Goal: Task Accomplishment & Management: Complete application form

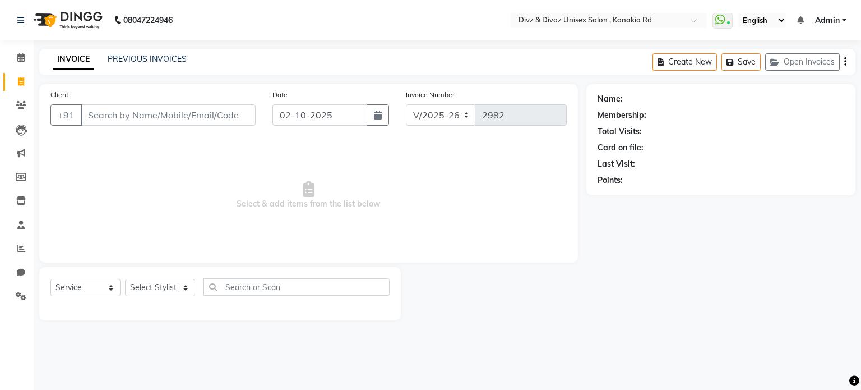
select select "7588"
select select "service"
click at [165, 58] on link "PREVIOUS INVOICES" at bounding box center [147, 59] width 79 height 10
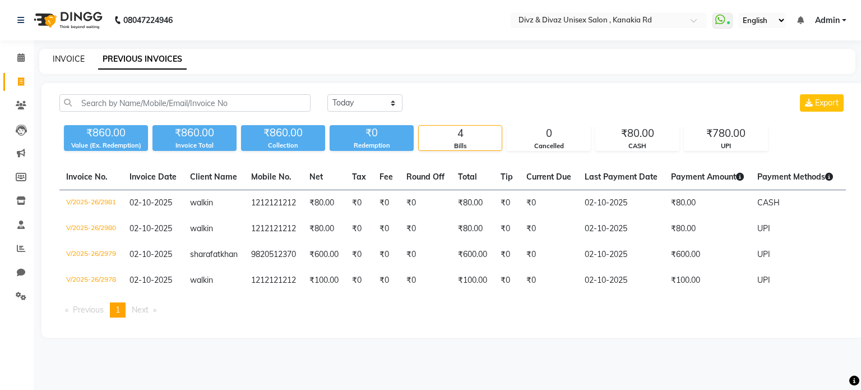
click at [80, 61] on link "INVOICE" at bounding box center [69, 59] width 32 height 10
select select "service"
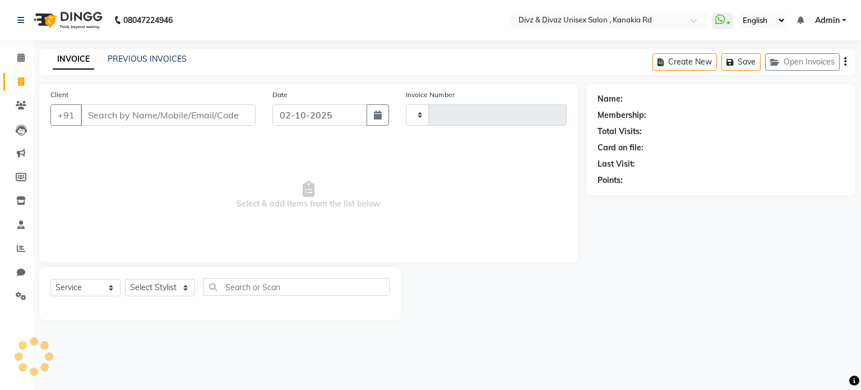
type input "2982"
select select "7588"
click at [168, 122] on input "Client" at bounding box center [168, 114] width 175 height 21
click at [168, 121] on input "Client" at bounding box center [168, 114] width 175 height 21
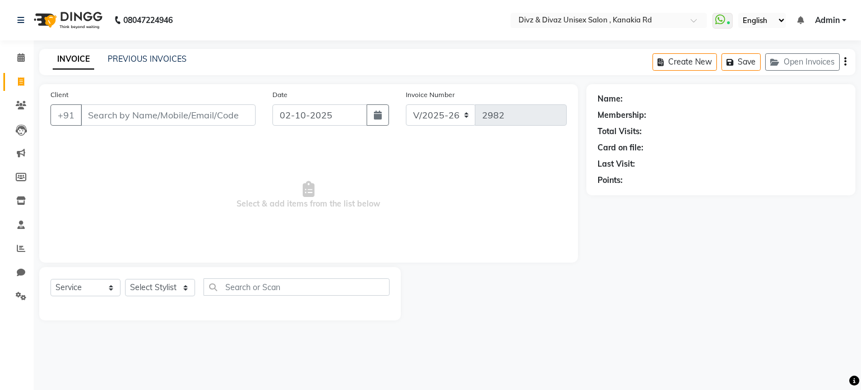
click at [168, 122] on input "Client" at bounding box center [168, 114] width 175 height 21
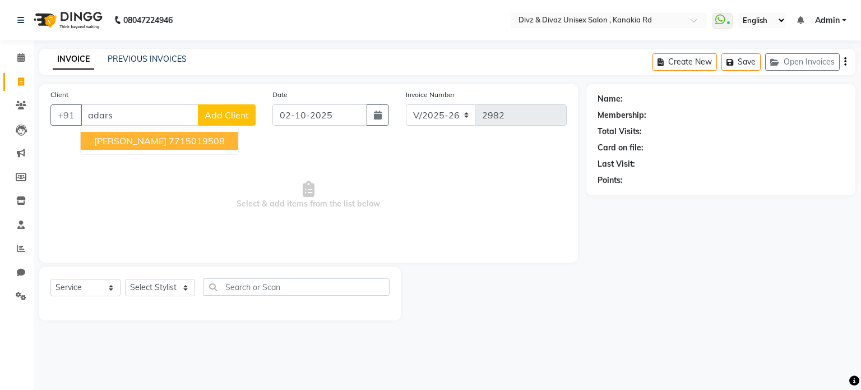
click at [169, 136] on ngb-highlight "7715019508" at bounding box center [197, 140] width 56 height 11
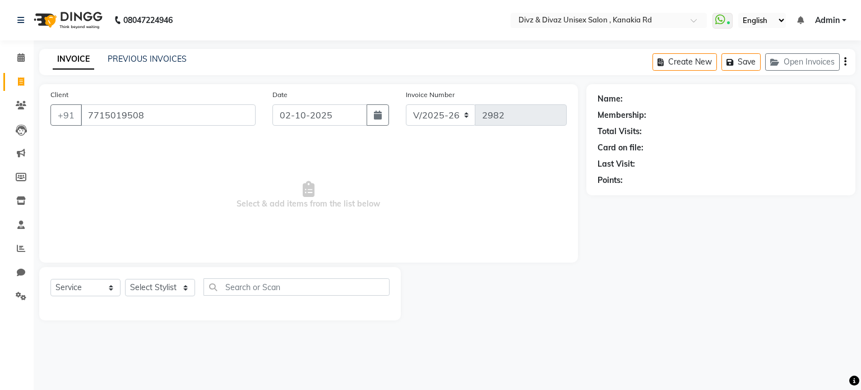
type input "7715019508"
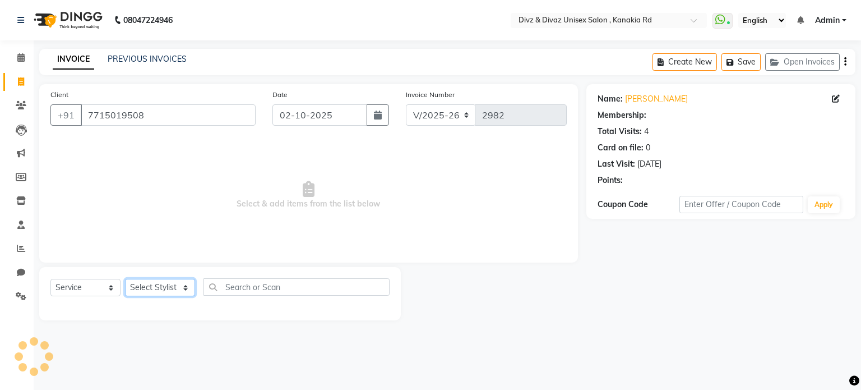
click at [160, 291] on select "Select Stylist [PERSON_NAME] Kailash [PERSON_NAME] Prem [PERSON_NAME]" at bounding box center [160, 287] width 70 height 17
drag, startPoint x: 160, startPoint y: 291, endPoint x: 174, endPoint y: 287, distance: 14.7
click at [174, 287] on select "Select Stylist [PERSON_NAME] Kailash [PERSON_NAME] Prem [PERSON_NAME]" at bounding box center [160, 287] width 70 height 17
select select "84503"
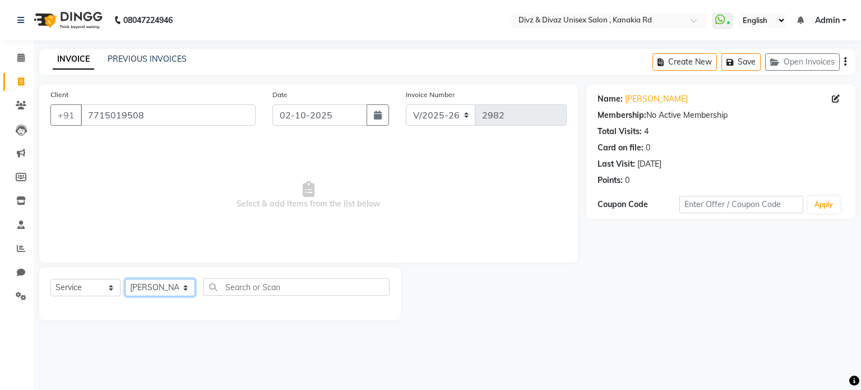
click at [125, 279] on select "Select Stylist [PERSON_NAME] Kailash [PERSON_NAME] Prem [PERSON_NAME]" at bounding box center [160, 287] width 70 height 17
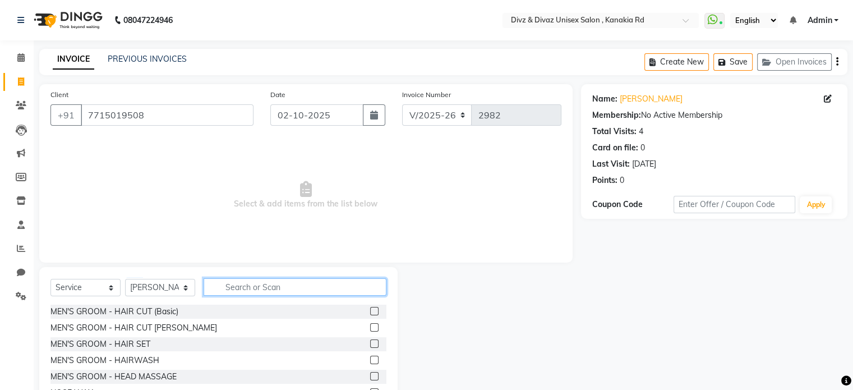
click at [269, 286] on input "text" at bounding box center [295, 286] width 183 height 17
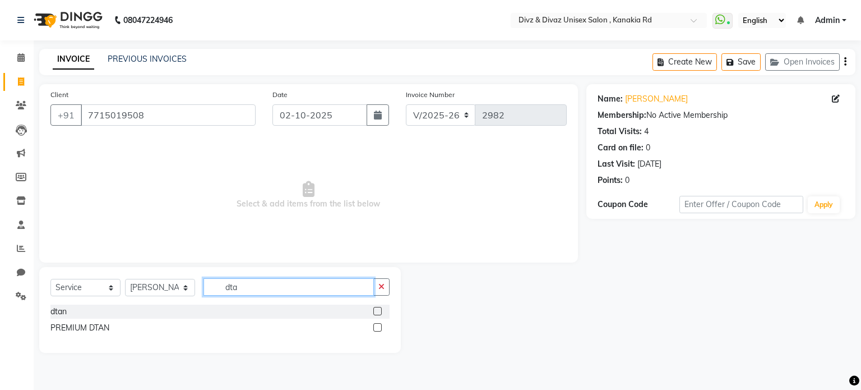
type input "dta"
click at [377, 315] on label at bounding box center [377, 311] width 8 height 8
click at [377, 315] on input "checkbox" at bounding box center [376, 311] width 7 height 7
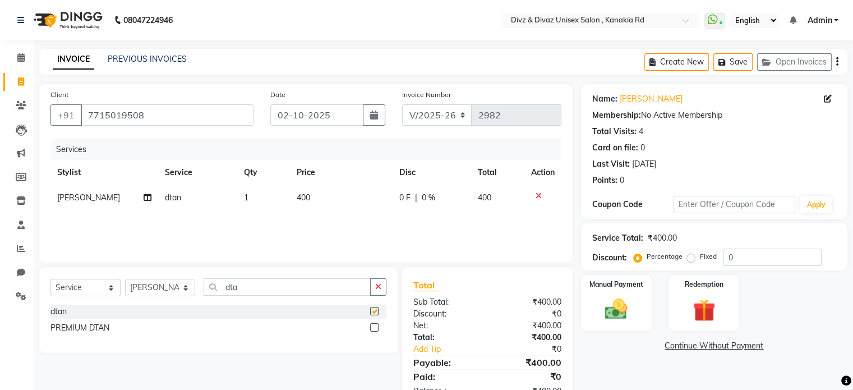
checkbox input "false"
click at [375, 294] on button "button" at bounding box center [378, 286] width 16 height 17
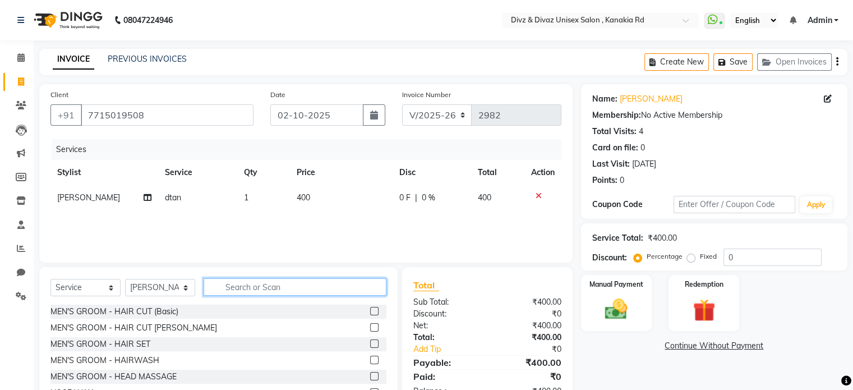
click at [366, 295] on input "text" at bounding box center [295, 286] width 183 height 17
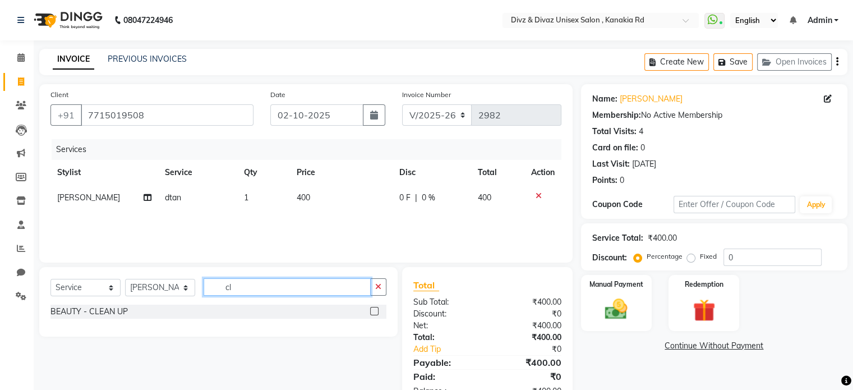
click at [370, 292] on input "cl" at bounding box center [287, 286] width 167 height 17
type input "c"
type input "fa"
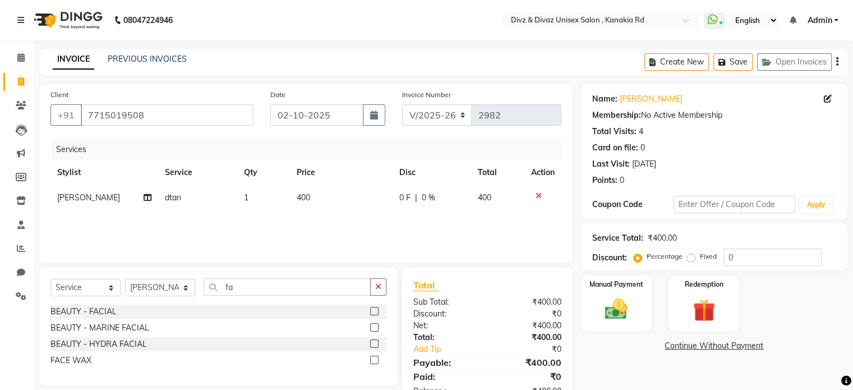
click at [372, 312] on label at bounding box center [374, 311] width 8 height 8
click at [372, 312] on input "checkbox" at bounding box center [373, 311] width 7 height 7
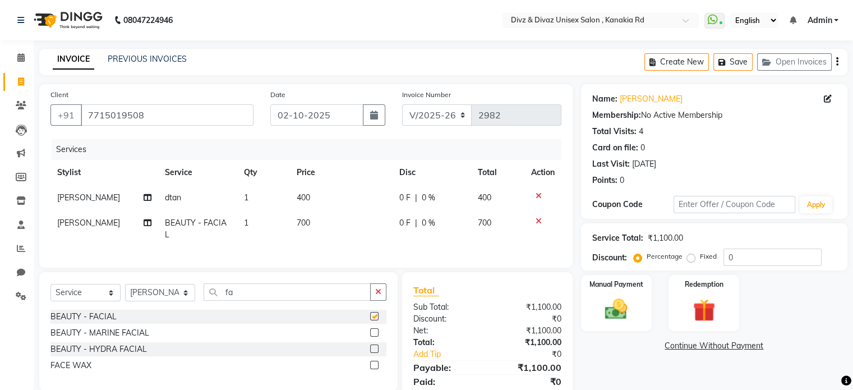
checkbox input "false"
click at [671, 239] on div "₹1,100.00" at bounding box center [665, 238] width 35 height 12
click at [671, 238] on div "₹1,100.00" at bounding box center [665, 238] width 35 height 12
click at [700, 261] on label "Fixed" at bounding box center [708, 256] width 17 height 10
click at [691, 260] on input "Fixed" at bounding box center [693, 256] width 8 height 8
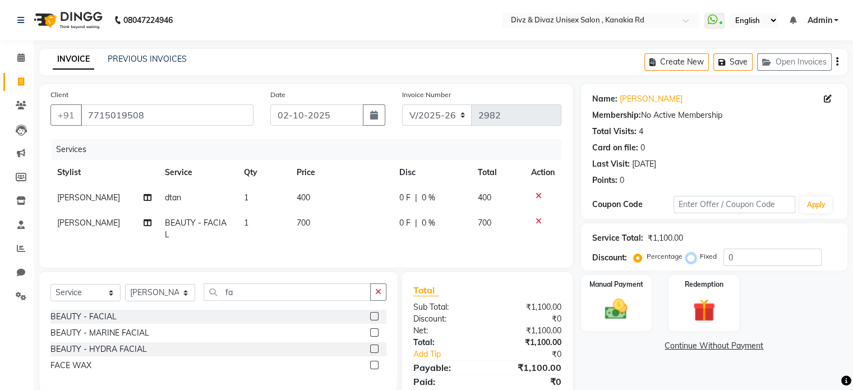
radio input "true"
click at [733, 262] on input "0" at bounding box center [772, 256] width 98 height 17
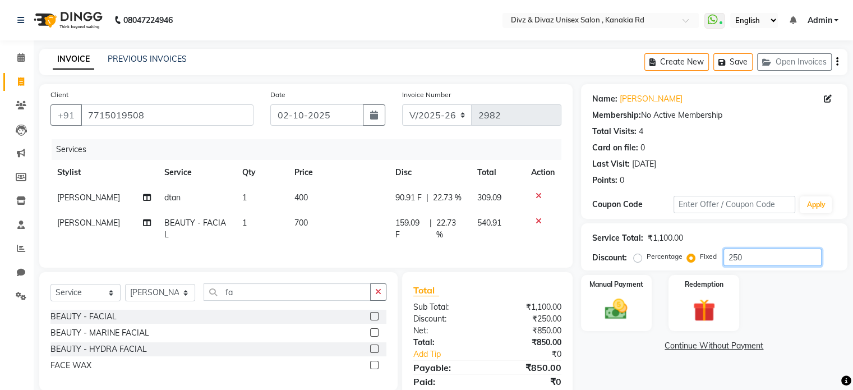
type input "250"
click at [765, 292] on div "Manual Payment Redemption" at bounding box center [714, 303] width 283 height 56
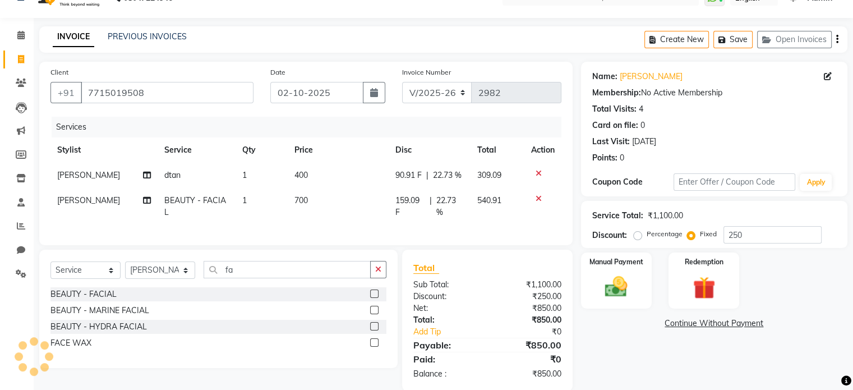
scroll to position [49, 0]
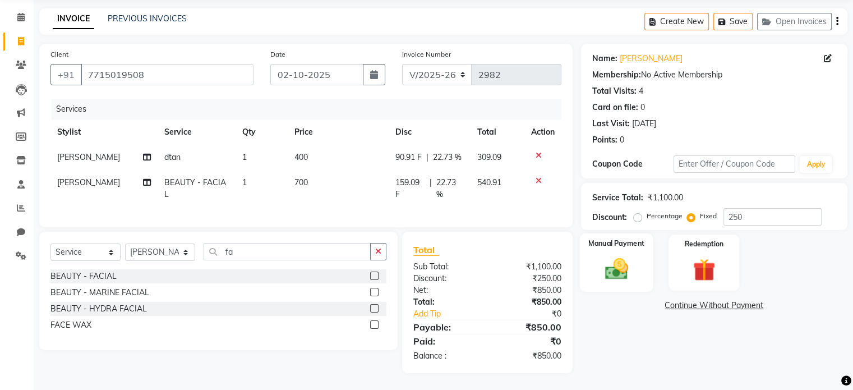
click at [611, 265] on img at bounding box center [616, 269] width 38 height 27
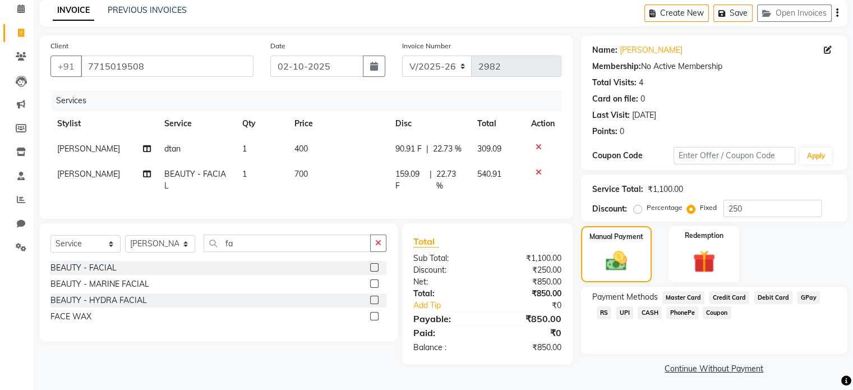
click at [616, 317] on span "UPI" at bounding box center [624, 312] width 17 height 13
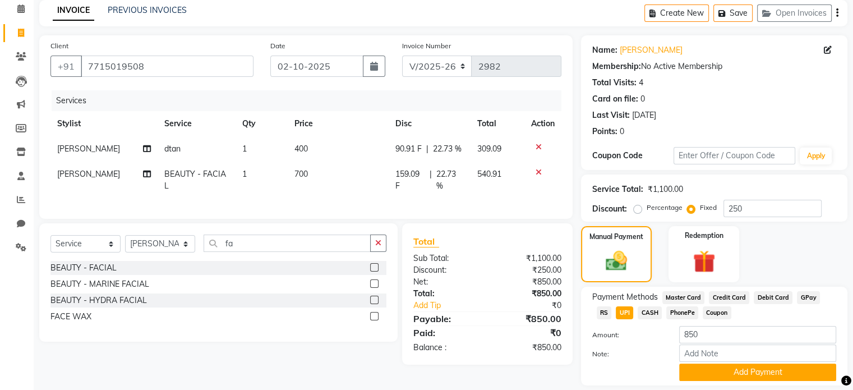
click at [616, 317] on span "UPI" at bounding box center [624, 312] width 17 height 13
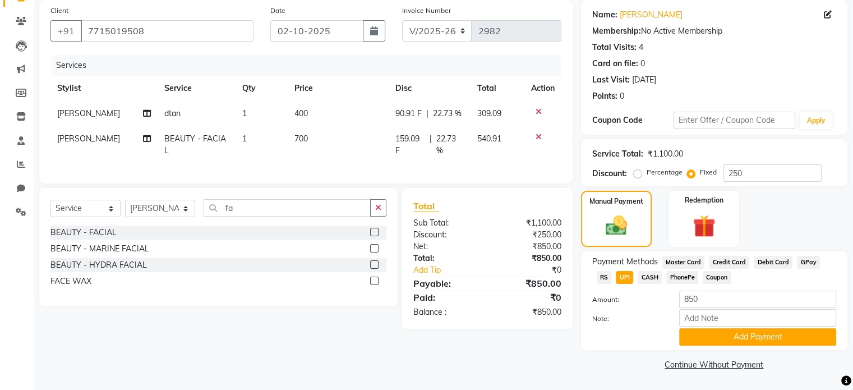
scroll to position [85, 0]
click at [700, 330] on button "Add Payment" at bounding box center [757, 336] width 157 height 17
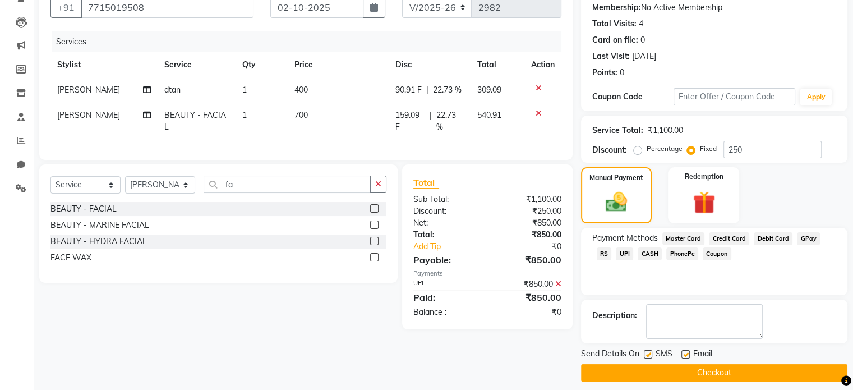
scroll to position [115, 0]
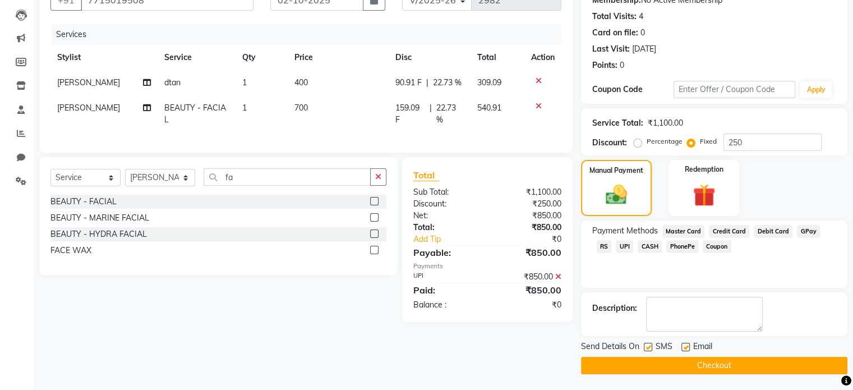
click at [747, 368] on button "Checkout" at bounding box center [714, 365] width 266 height 17
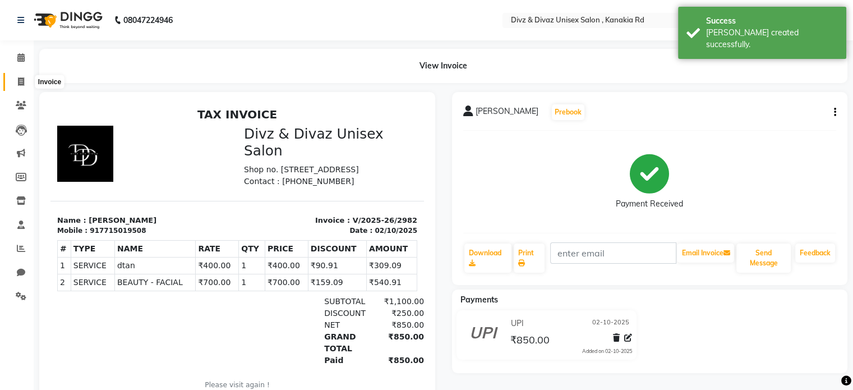
click at [23, 78] on icon at bounding box center [21, 81] width 6 height 8
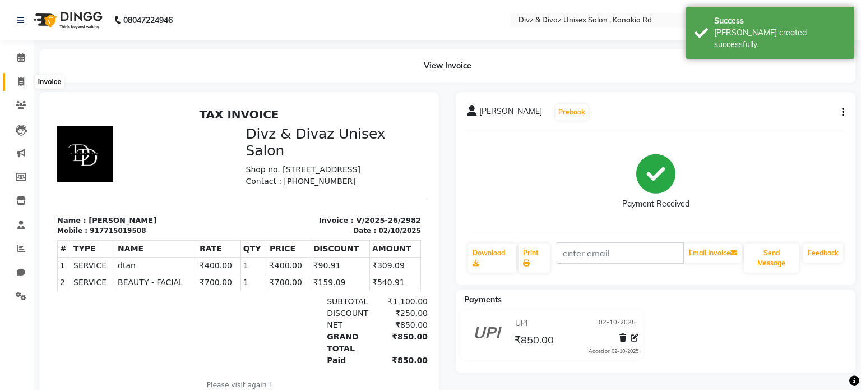
select select "service"
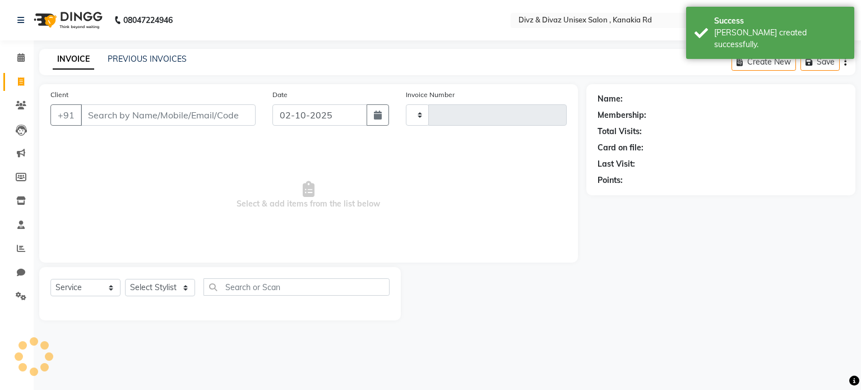
type input "2983"
select select "7588"
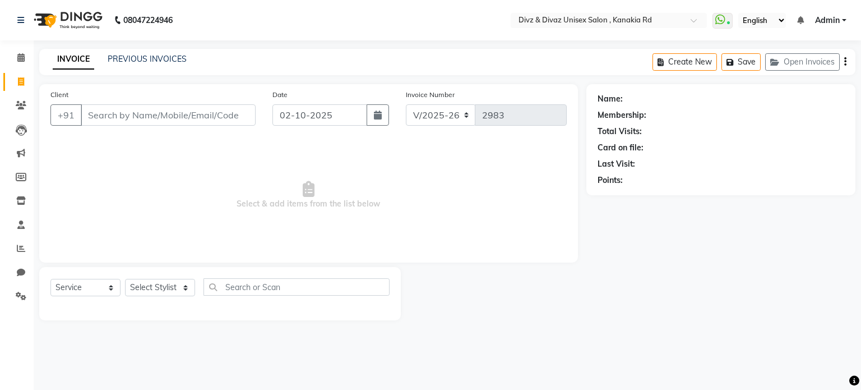
click at [118, 116] on input "Client" at bounding box center [168, 114] width 175 height 21
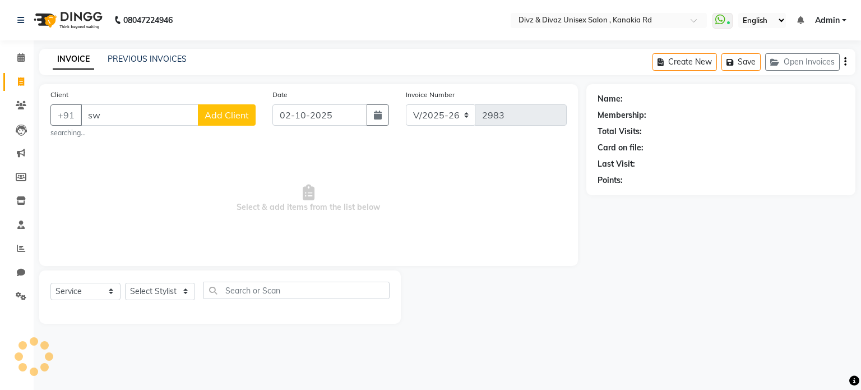
type input "s"
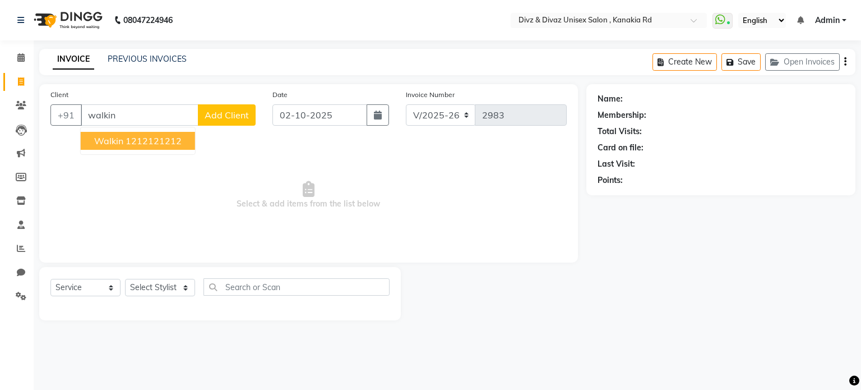
click at [133, 135] on ngb-highlight "1212121212" at bounding box center [154, 140] width 56 height 11
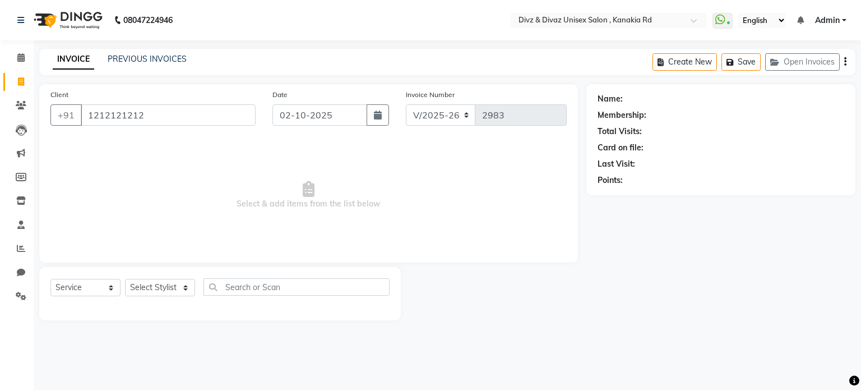
type input "1212121212"
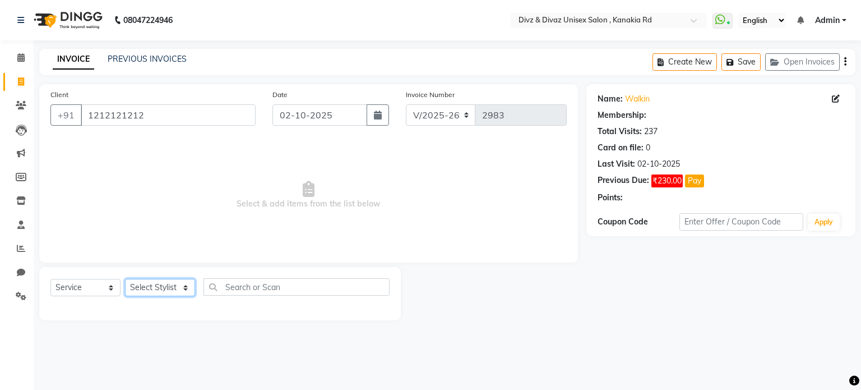
click at [145, 288] on select "Select Stylist [PERSON_NAME] Kailash [PERSON_NAME] Prem [PERSON_NAME]" at bounding box center [160, 287] width 70 height 17
select select "67195"
click at [125, 279] on select "Select Stylist [PERSON_NAME] Kailash [PERSON_NAME] Prem [PERSON_NAME]" at bounding box center [160, 287] width 70 height 17
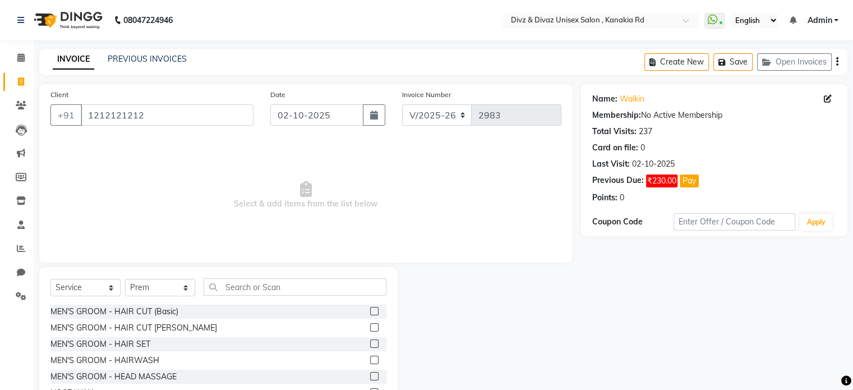
click at [370, 309] on label at bounding box center [374, 311] width 8 height 8
click at [370, 309] on input "checkbox" at bounding box center [373, 311] width 7 height 7
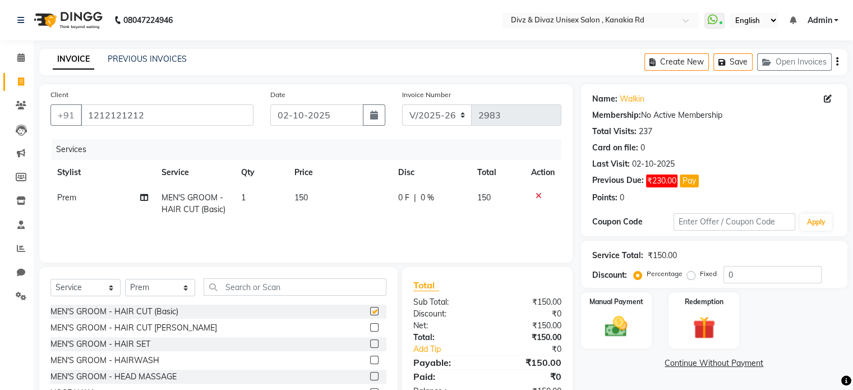
checkbox input "false"
click at [364, 292] on input "text" at bounding box center [295, 286] width 183 height 17
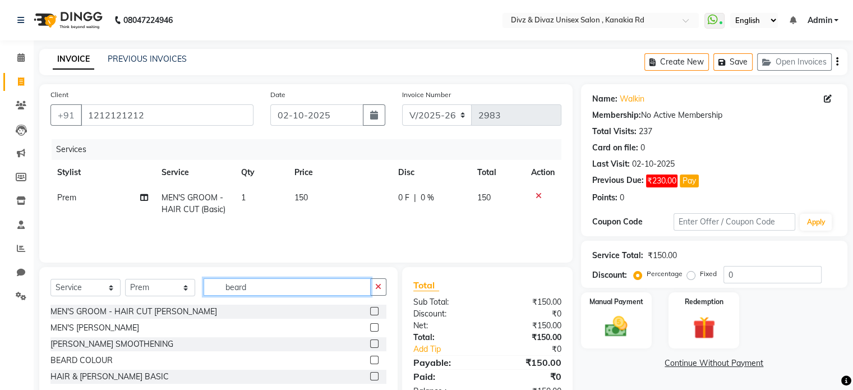
type input "beard"
click at [374, 325] on label at bounding box center [374, 327] width 8 height 8
click at [374, 325] on input "checkbox" at bounding box center [373, 327] width 7 height 7
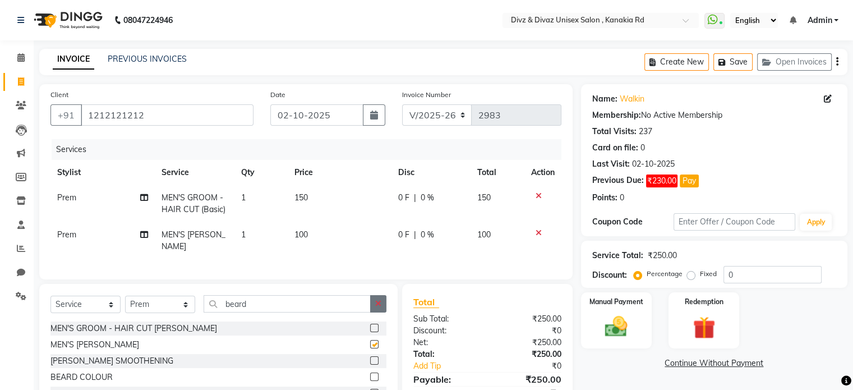
checkbox input "false"
click at [372, 306] on button "button" at bounding box center [378, 303] width 16 height 17
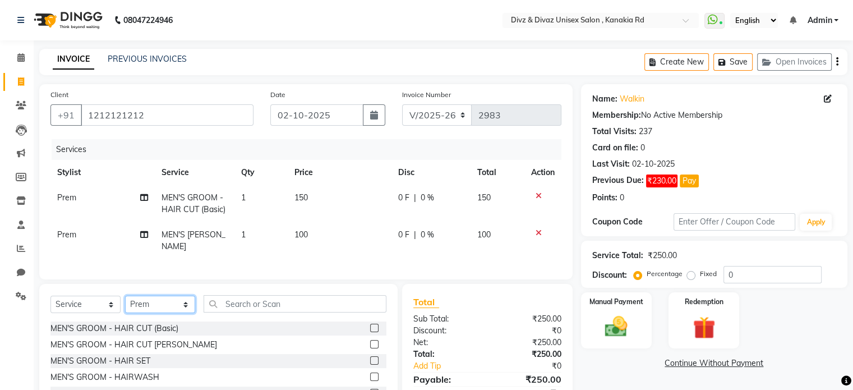
click at [174, 307] on select "Select Stylist [PERSON_NAME] Kailash [PERSON_NAME] Prem [PERSON_NAME]" at bounding box center [160, 304] width 70 height 17
select select "92008"
click at [125, 305] on select "Select Stylist [PERSON_NAME] Kailash [PERSON_NAME] Prem [PERSON_NAME]" at bounding box center [160, 304] width 70 height 17
click at [253, 312] on input "text" at bounding box center [295, 303] width 183 height 17
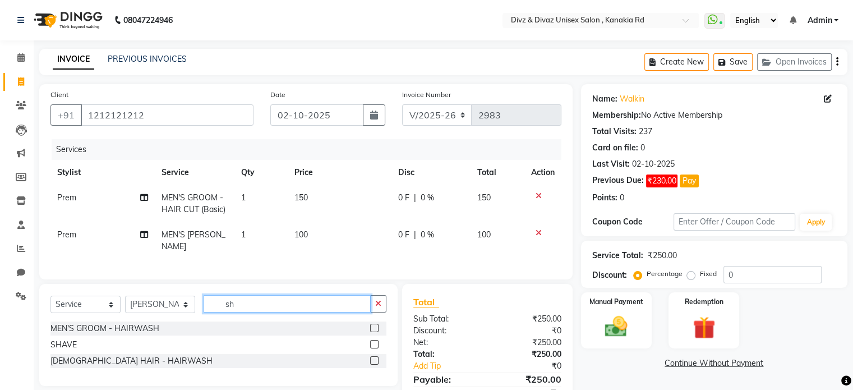
type input "sh"
click at [372, 348] on label at bounding box center [374, 344] width 8 height 8
click at [372, 348] on input "checkbox" at bounding box center [373, 344] width 7 height 7
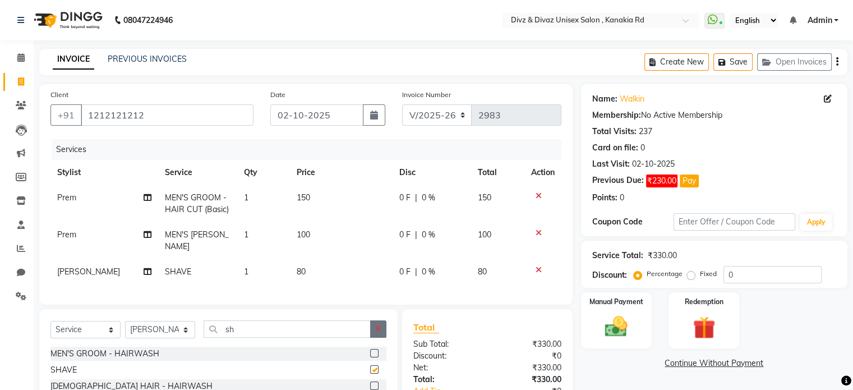
checkbox input "false"
click at [379, 333] on icon "button" at bounding box center [378, 329] width 6 height 8
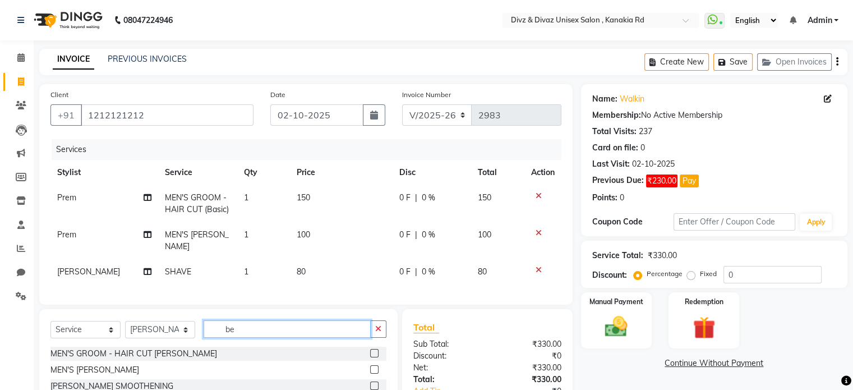
type input "be"
click at [370, 373] on label at bounding box center [374, 369] width 8 height 8
click at [370, 373] on input "checkbox" at bounding box center [373, 369] width 7 height 7
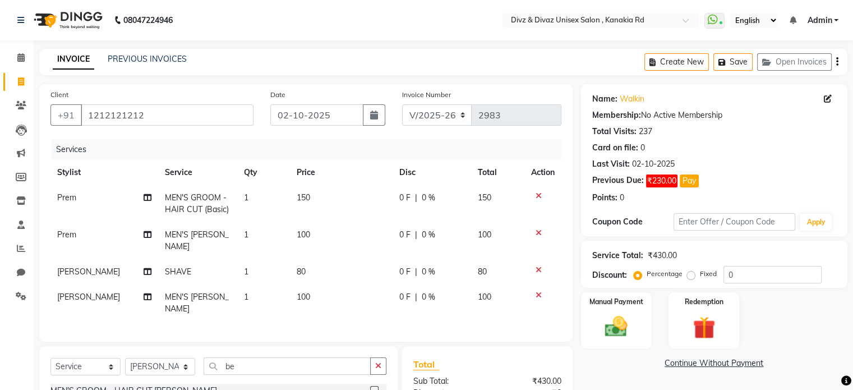
checkbox input "false"
click at [625, 331] on img at bounding box center [616, 326] width 38 height 27
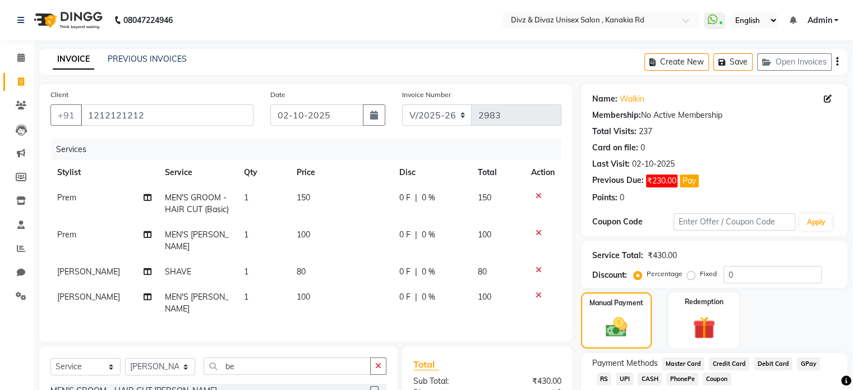
click at [616, 378] on span "UPI" at bounding box center [624, 378] width 17 height 13
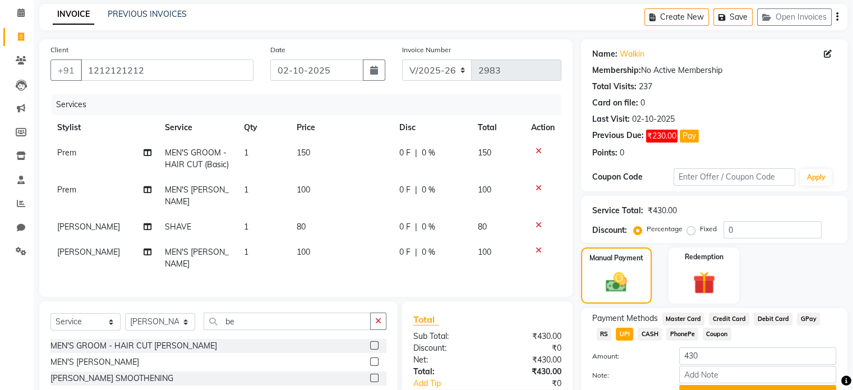
scroll to position [67, 0]
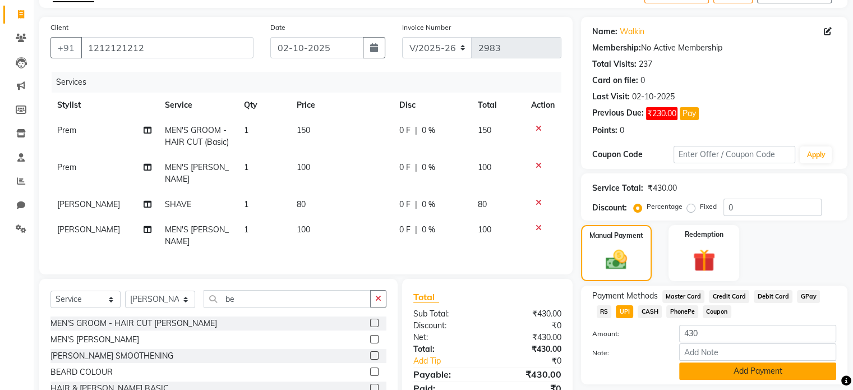
click at [682, 372] on button "Add Payment" at bounding box center [757, 370] width 157 height 17
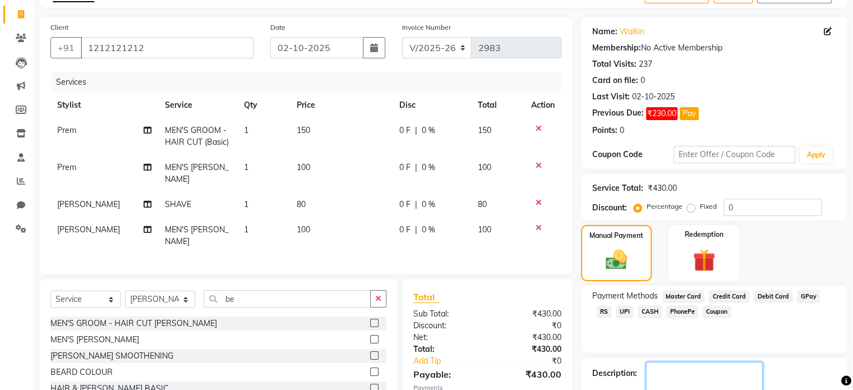
click at [682, 372] on textarea at bounding box center [704, 379] width 117 height 35
click at [698, 346] on div "Name: Walkin Membership: No Active Membership Total Visits: 237 Card on file: 0…" at bounding box center [718, 230] width 275 height 427
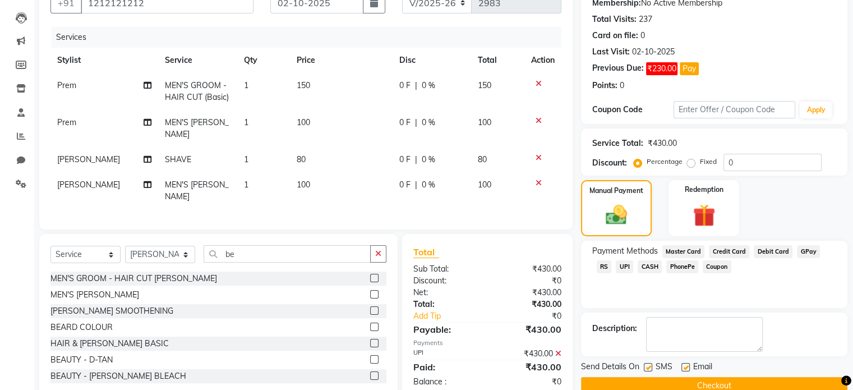
scroll to position [135, 0]
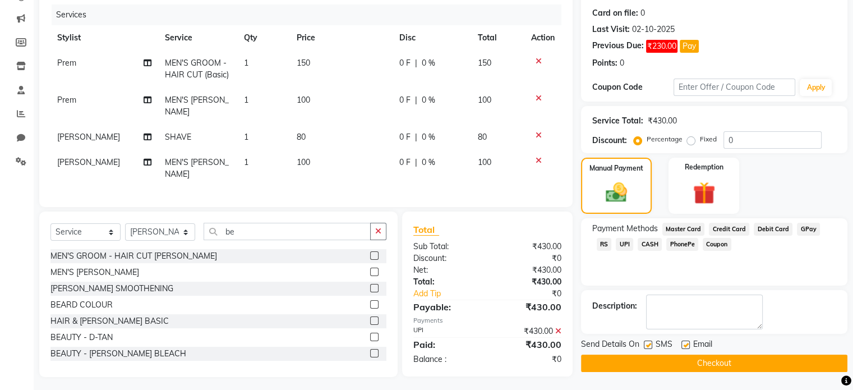
click at [710, 364] on button "Checkout" at bounding box center [714, 362] width 266 height 17
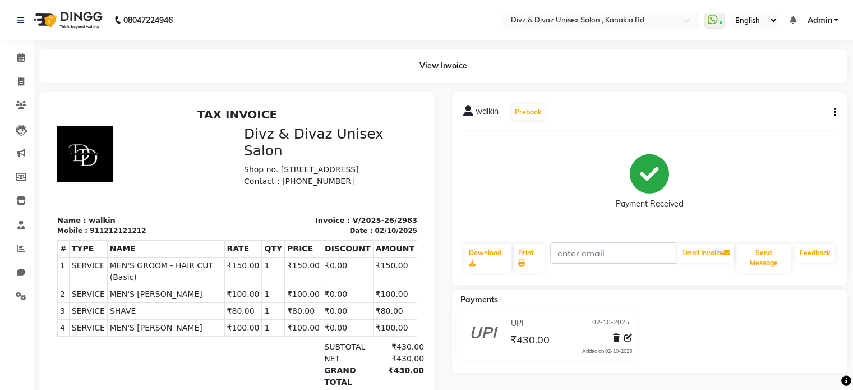
click at [835, 113] on icon "button" at bounding box center [835, 112] width 2 height 1
click at [804, 107] on div "Edit Item Staff" at bounding box center [778, 112] width 77 height 14
select select
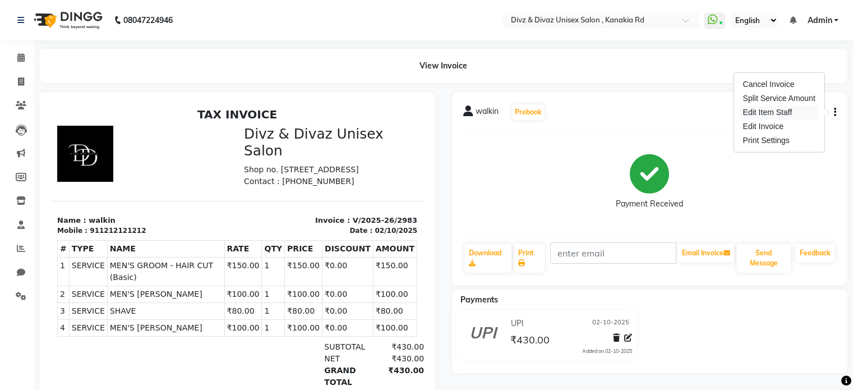
select select
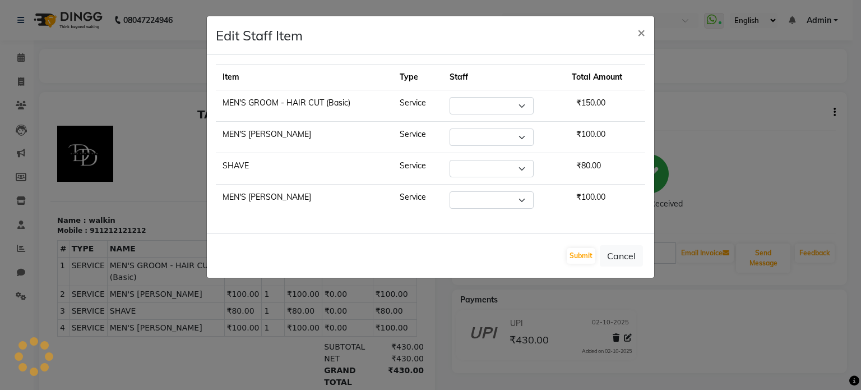
select select "67195"
select select "92008"
click at [804, 107] on ngb-modal-window "Edit Staff Item × Item Type Staff Total Amount MEN'S GROOM - HAIR CUT (Basic) S…" at bounding box center [430, 195] width 861 height 390
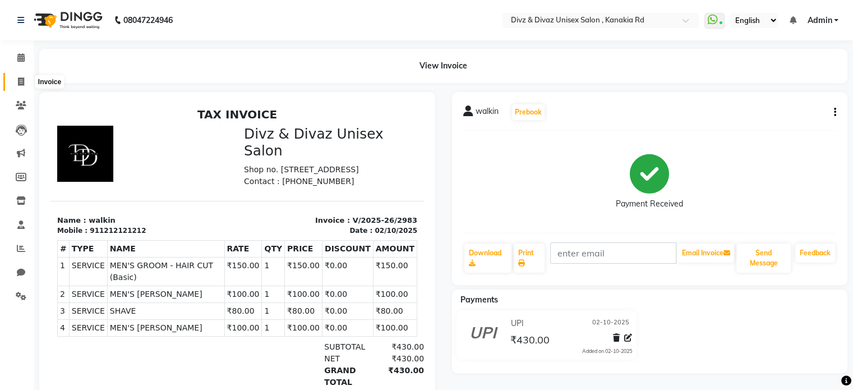
click at [21, 82] on icon at bounding box center [21, 81] width 6 height 8
select select "service"
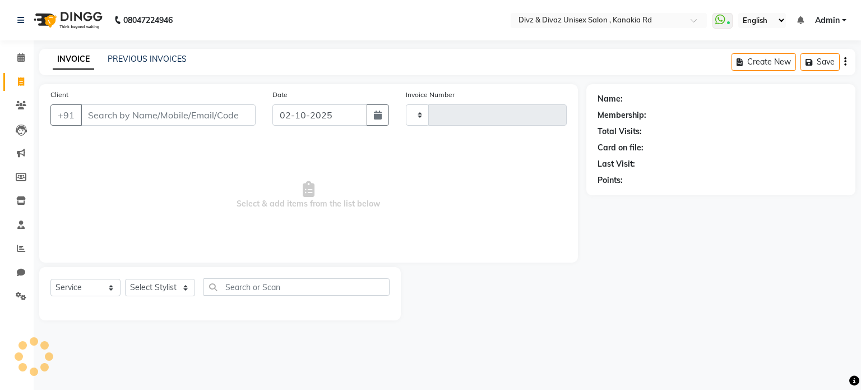
click at [118, 112] on input "Client" at bounding box center [168, 114] width 175 height 21
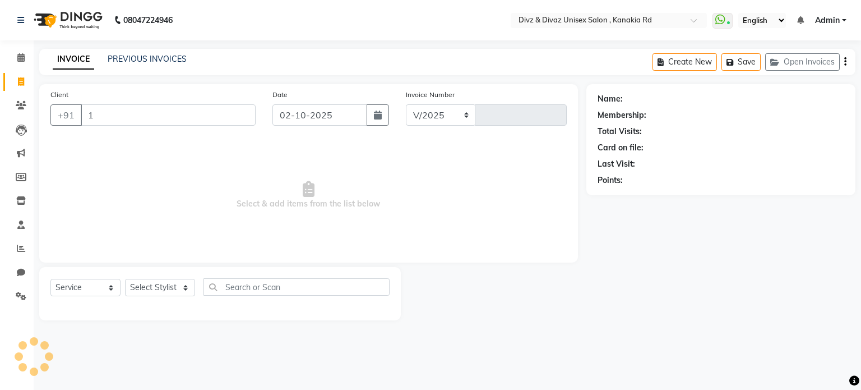
type input "12"
select select "7588"
type input "2984"
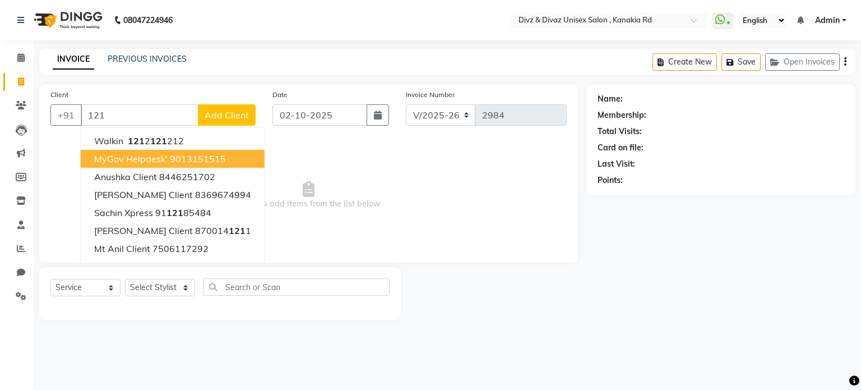
click at [163, 151] on button "MyGov Helpdesk' 9013151515" at bounding box center [173, 159] width 184 height 18
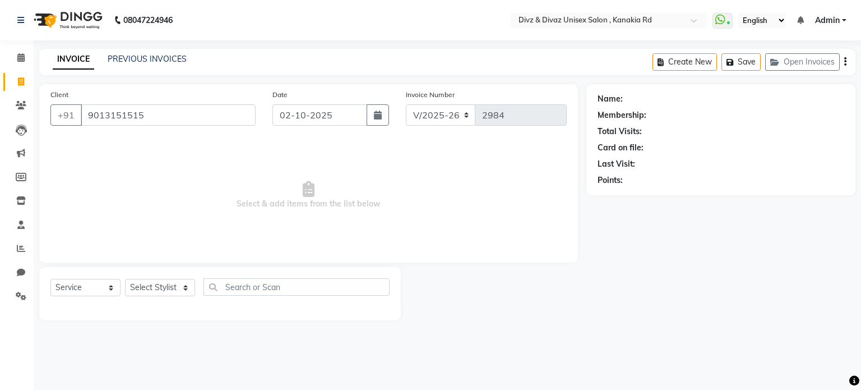
type input "9013151515"
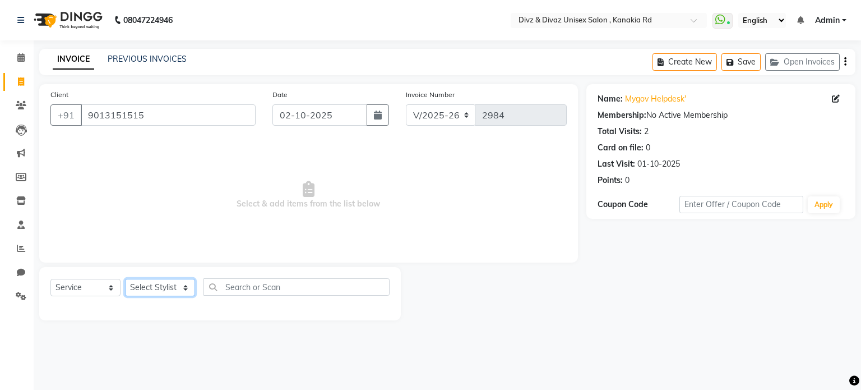
click at [165, 295] on select "Select Stylist [PERSON_NAME] Kailash [PERSON_NAME] Prem [PERSON_NAME]" at bounding box center [160, 287] width 70 height 17
select select "67195"
click at [125, 279] on select "Select Stylist [PERSON_NAME] Kailash [PERSON_NAME] Prem [PERSON_NAME]" at bounding box center [160, 287] width 70 height 17
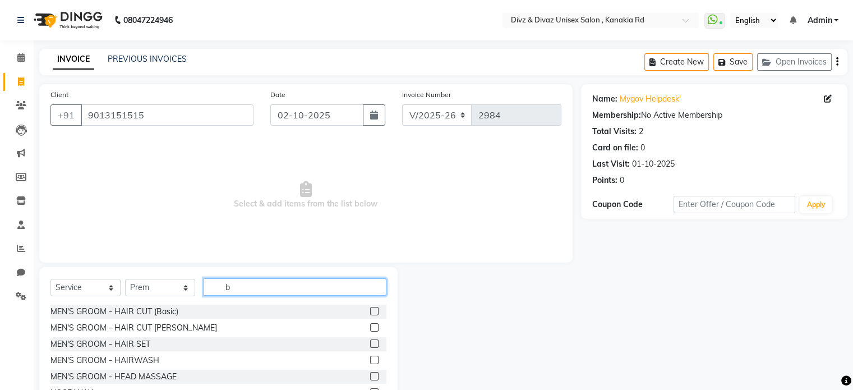
click at [294, 287] on input "b" at bounding box center [295, 286] width 183 height 17
type input "beard"
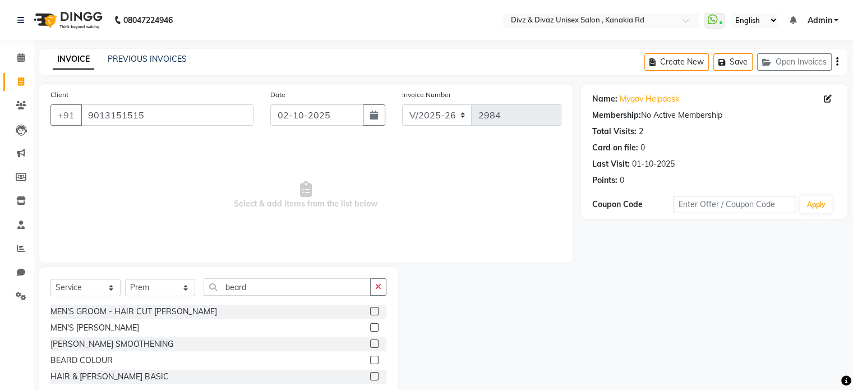
click at [374, 326] on label at bounding box center [374, 327] width 8 height 8
click at [374, 326] on input "checkbox" at bounding box center [373, 327] width 7 height 7
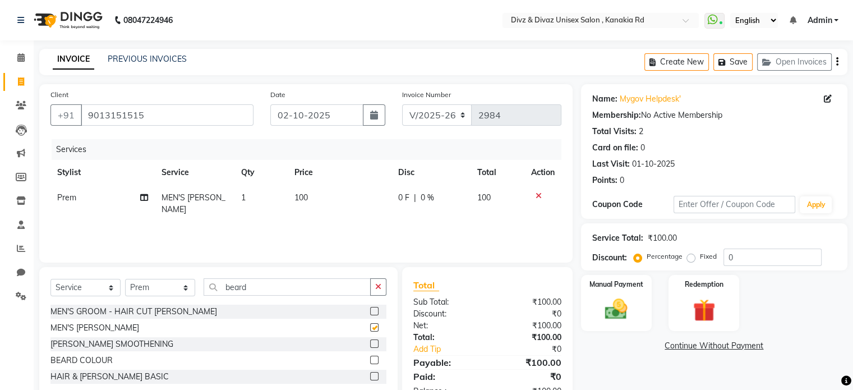
checkbox input "false"
click at [613, 311] on img at bounding box center [616, 309] width 38 height 27
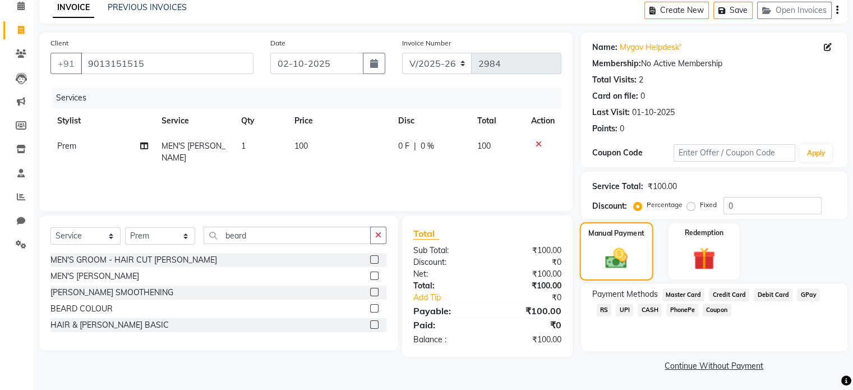
scroll to position [52, 0]
click at [616, 306] on span "UPI" at bounding box center [624, 309] width 17 height 13
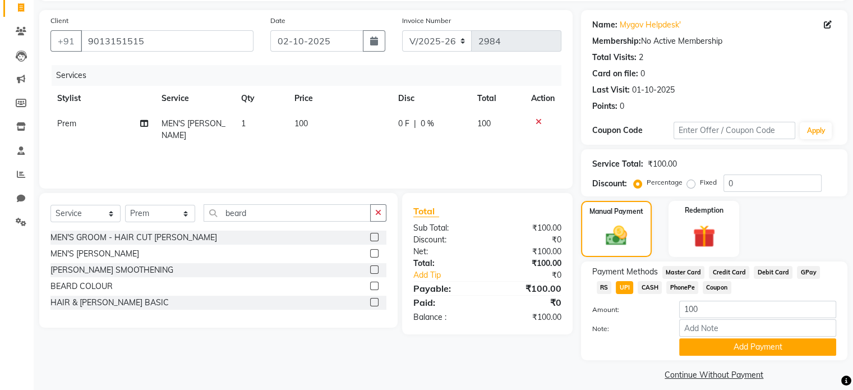
scroll to position [85, 0]
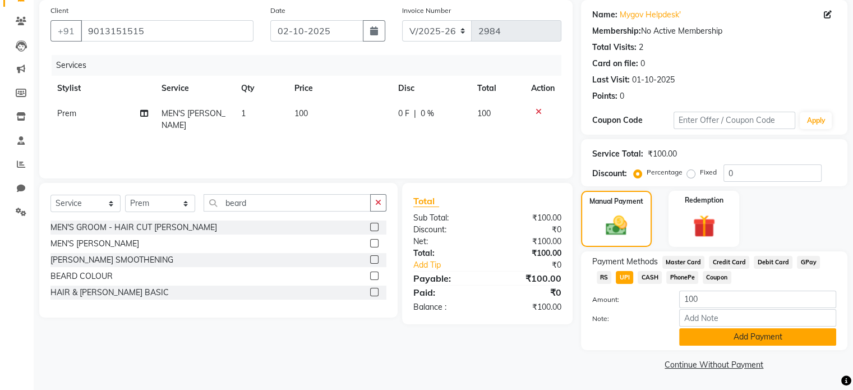
drag, startPoint x: 696, startPoint y: 349, endPoint x: 696, endPoint y: 330, distance: 19.1
click at [696, 330] on div "Payment Methods Master Card Credit Card Debit Card GPay RS UPI CASH PhonePe Cou…" at bounding box center [714, 300] width 266 height 99
click at [696, 330] on button "Add Payment" at bounding box center [757, 336] width 157 height 17
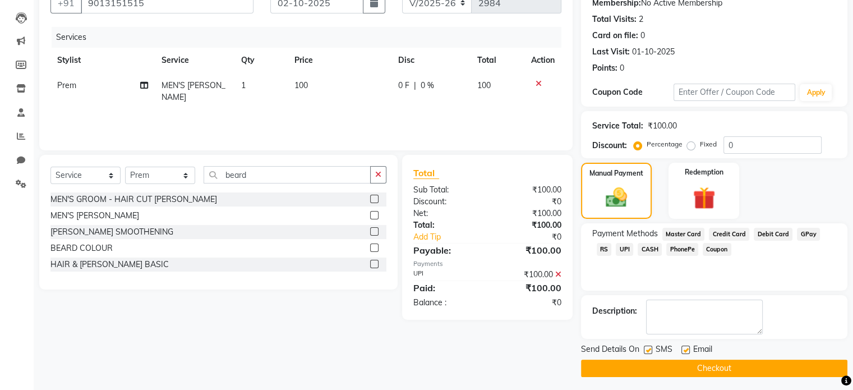
scroll to position [115, 0]
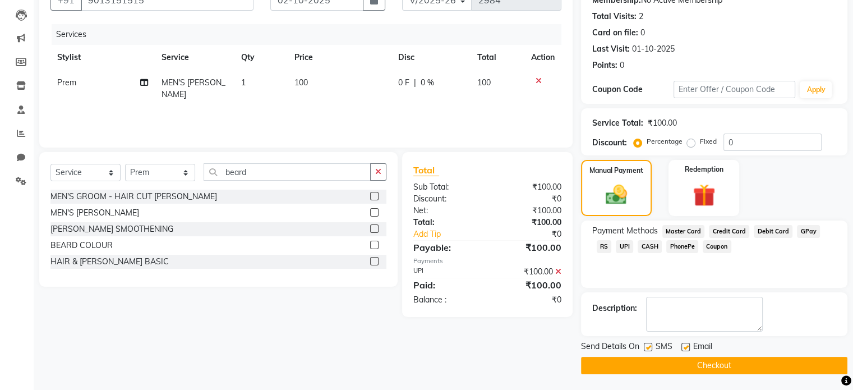
click at [698, 361] on button "Checkout" at bounding box center [714, 365] width 266 height 17
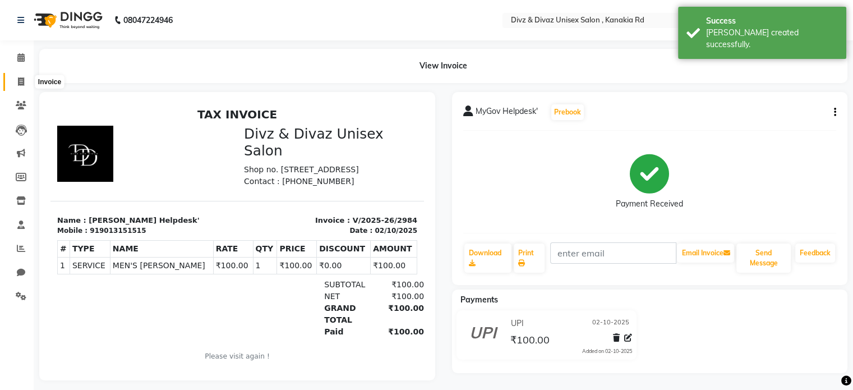
click at [19, 76] on span at bounding box center [21, 82] width 20 height 13
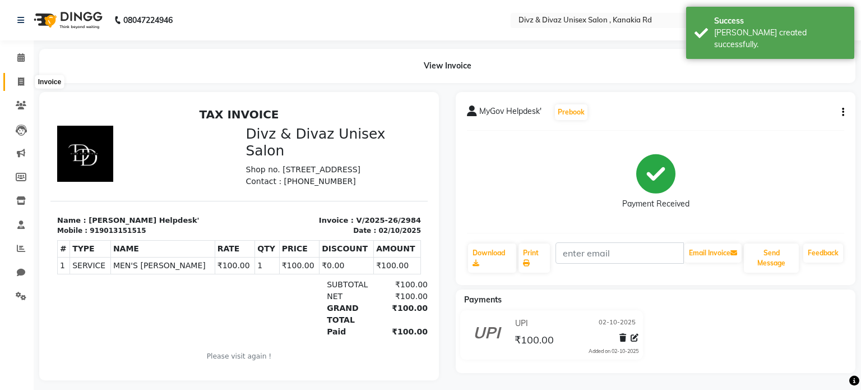
select select "service"
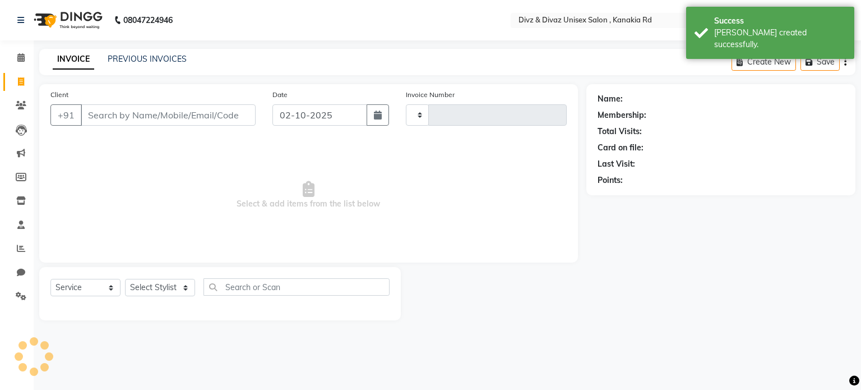
type input "2985"
select select "7588"
click at [96, 116] on input "Client" at bounding box center [168, 114] width 175 height 21
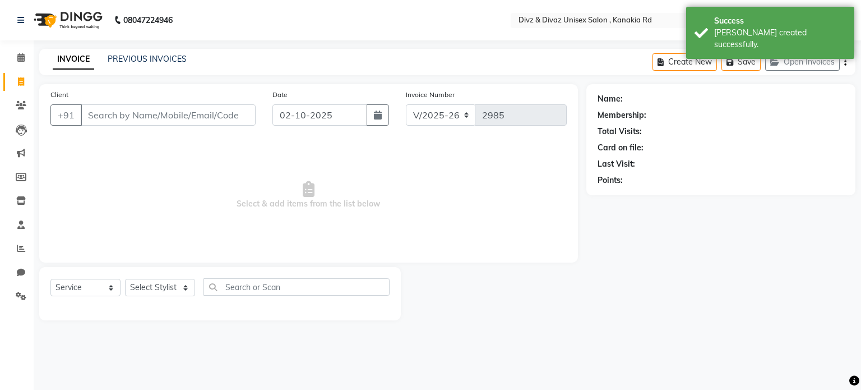
click at [132, 53] on div "PREVIOUS INVOICES" at bounding box center [147, 59] width 79 height 12
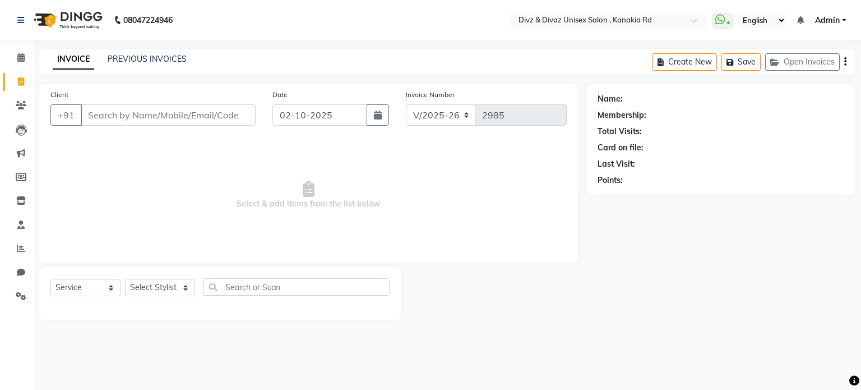
click at [84, 61] on link "INVOICE" at bounding box center [73, 59] width 41 height 20
